Goal: Transaction & Acquisition: Purchase product/service

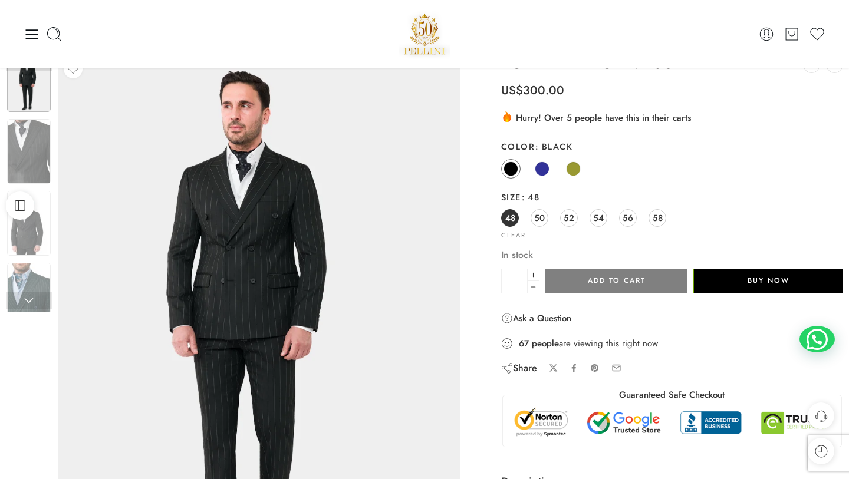
scroll to position [32, 0]
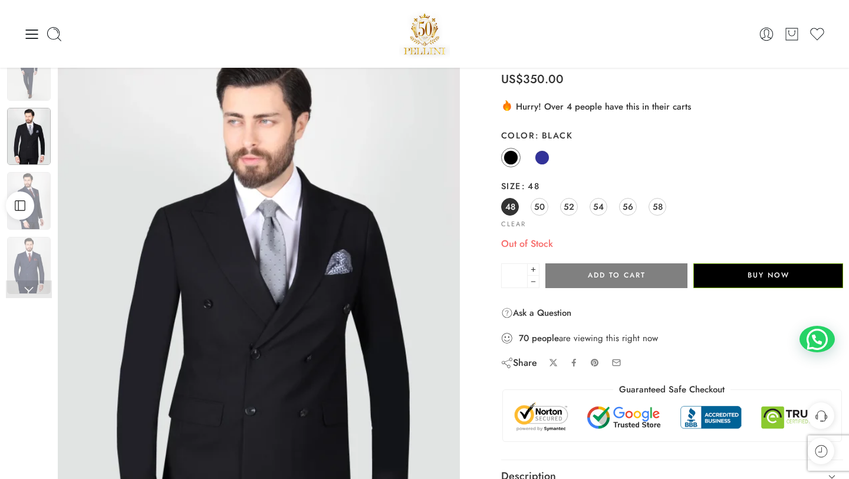
scroll to position [42, 0]
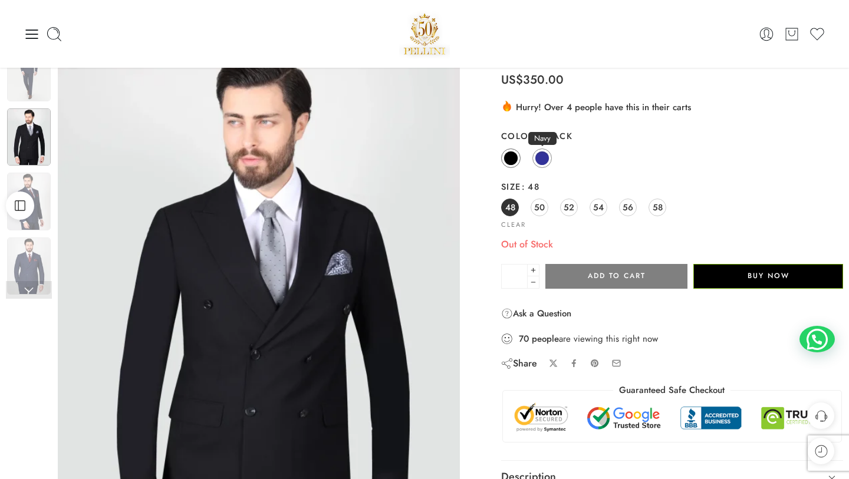
click at [538, 161] on span at bounding box center [542, 158] width 15 height 15
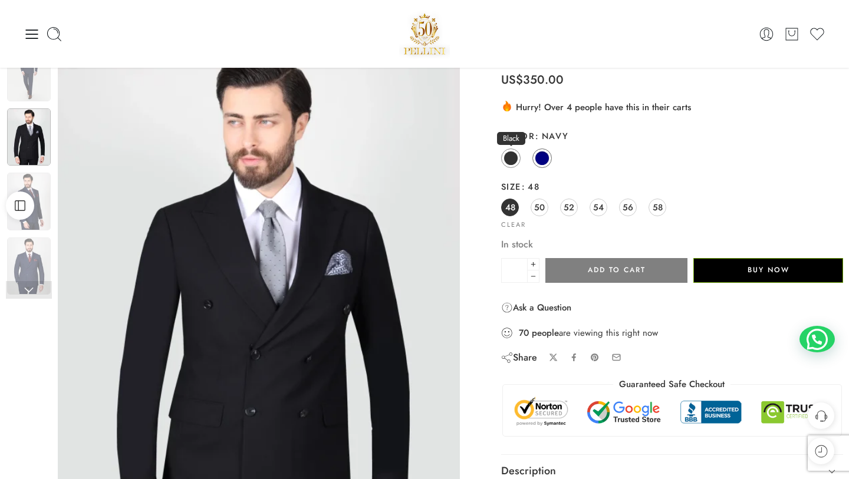
click at [507, 156] on span at bounding box center [510, 158] width 15 height 15
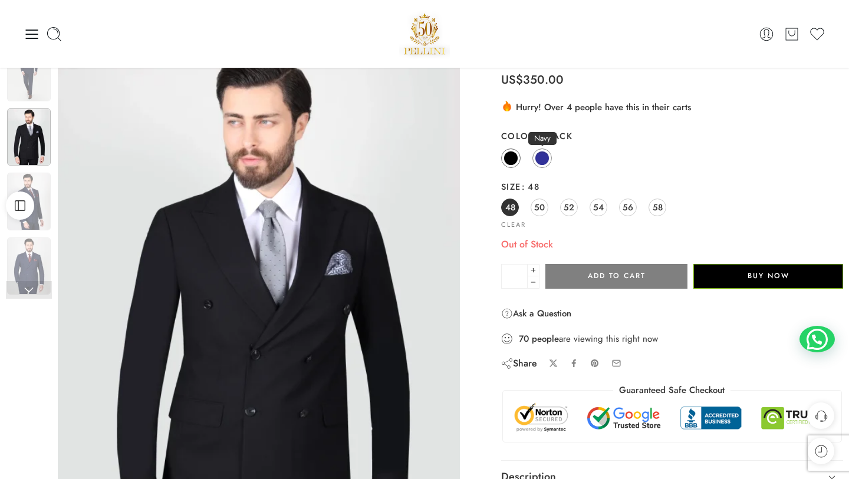
click at [543, 161] on span at bounding box center [542, 158] width 15 height 15
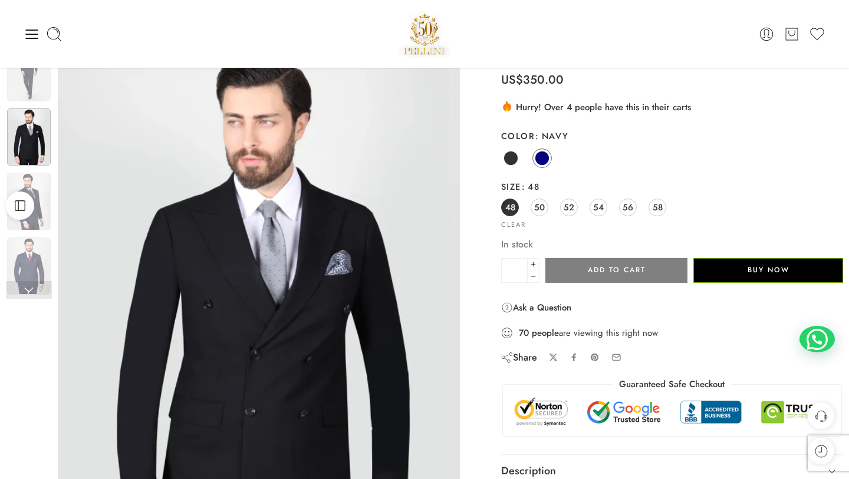
click at [41, 141] on img at bounding box center [29, 137] width 44 height 58
click at [41, 175] on img at bounding box center [29, 202] width 44 height 58
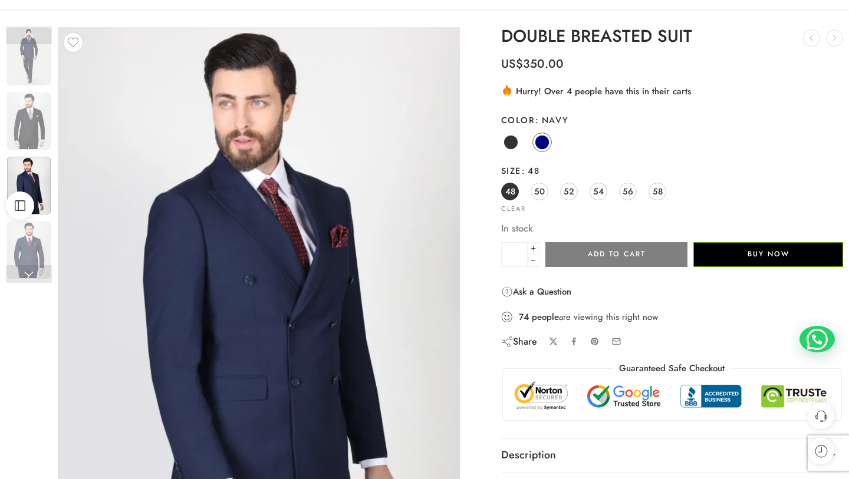
scroll to position [77, 0]
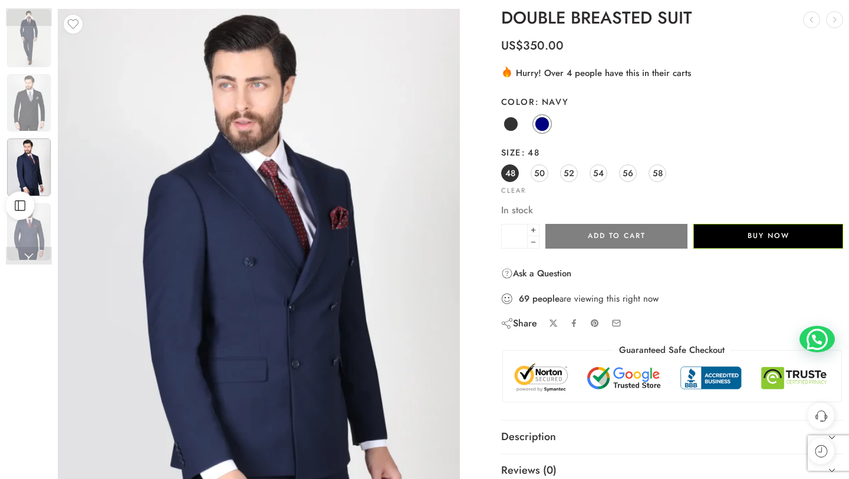
click at [626, 82] on div "DOUBLE BREASTED SUIT EVERYDAY CHIC SHIRT US$ 70.00 ELITE LEATHER LOAFER US$ 90.…" at bounding box center [672, 261] width 342 height 505
click at [18, 114] on img at bounding box center [29, 103] width 44 height 58
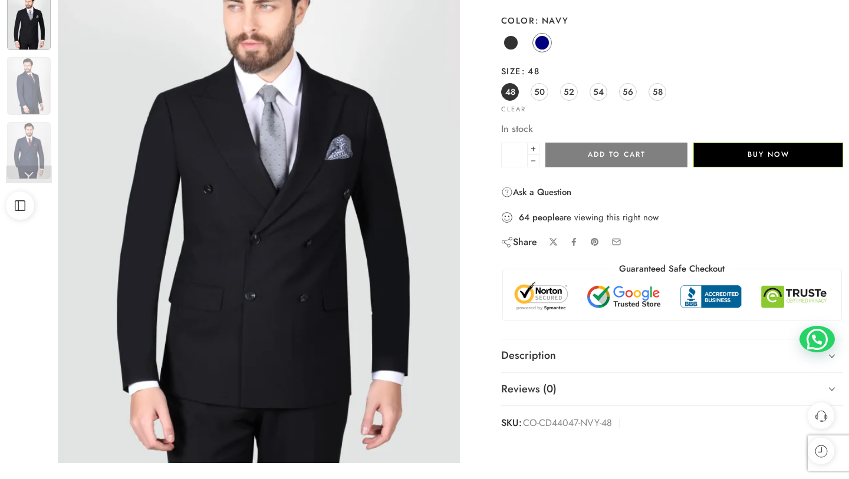
scroll to position [159, 0]
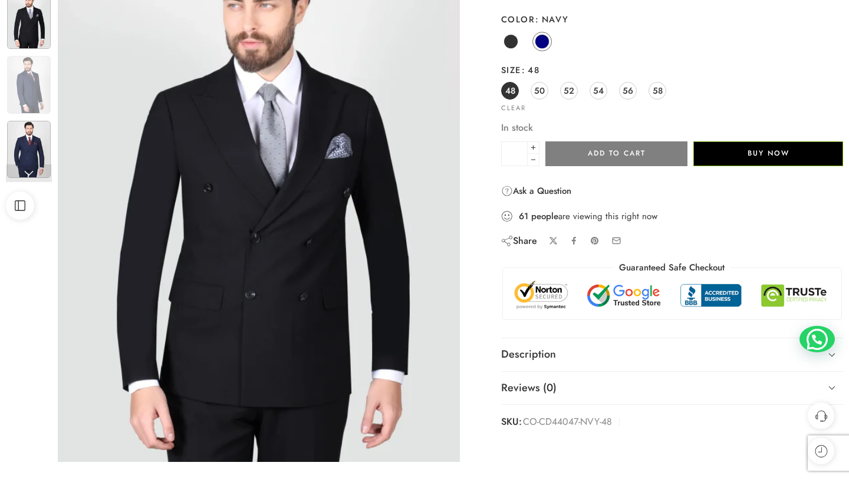
click at [35, 129] on img at bounding box center [29, 150] width 44 height 58
click at [28, 126] on img at bounding box center [29, 150] width 44 height 58
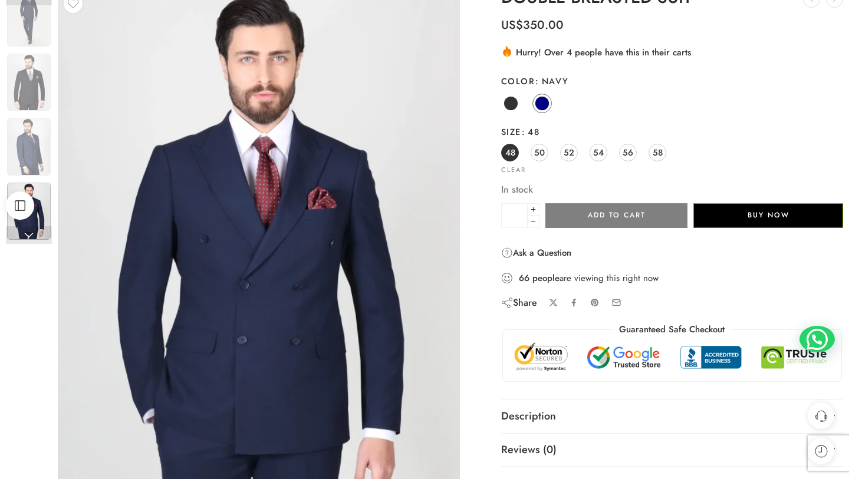
scroll to position [0, 0]
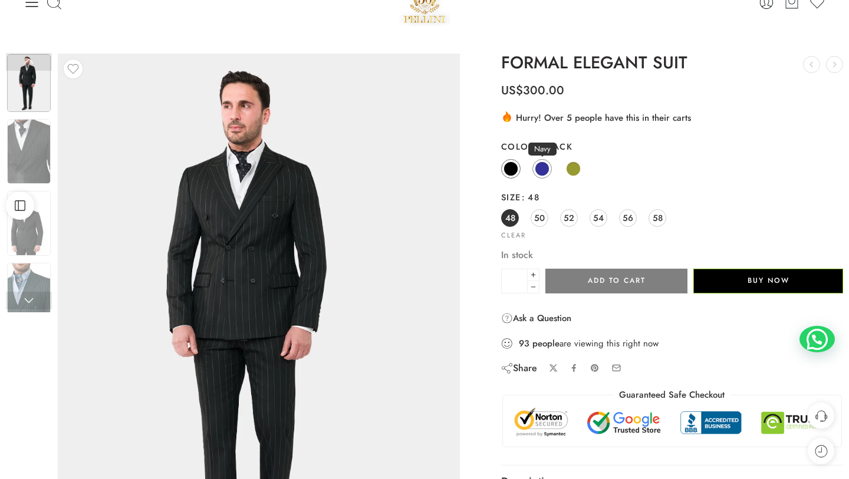
click at [545, 162] on span at bounding box center [542, 169] width 14 height 14
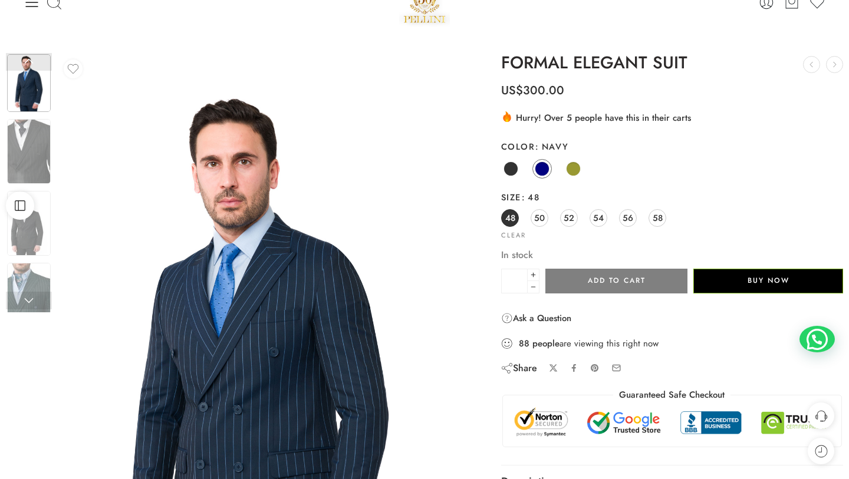
click at [588, 173] on div "Black Navy Olive" at bounding box center [672, 169] width 342 height 23
click at [571, 173] on span at bounding box center [573, 169] width 15 height 15
